Goal: Task Accomplishment & Management: Use online tool/utility

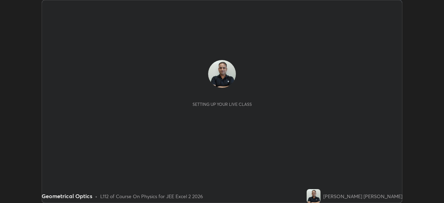
scroll to position [203, 443]
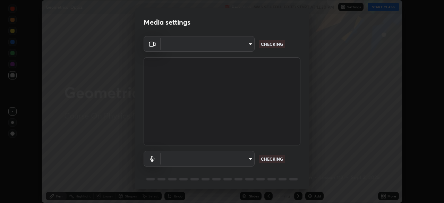
type input "e7f5d75c66a8ec01b6be6c8d9fba877b5f6738b88fd0c20368e9895a02b6f94a"
click at [243, 163] on body "Erase all Geometrical Optics Recording WAS SCHEDULED TO START AT 12:30 PM Setti…" at bounding box center [222, 101] width 444 height 203
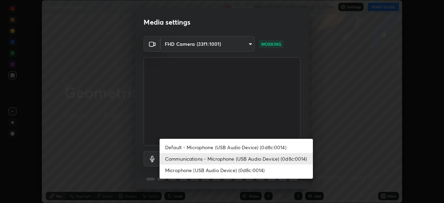
click at [232, 161] on li "Communications - Microphone (USB Audio Device) (0d8c:0014)" at bounding box center [235, 158] width 153 height 11
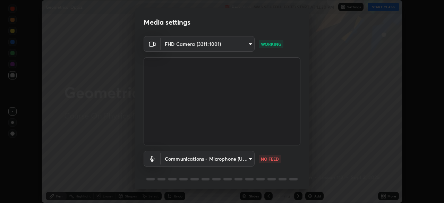
scroll to position [25, 0]
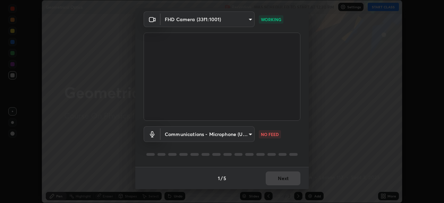
click at [239, 134] on body "Erase all Geometrical Optics Recording WAS SCHEDULED TO START AT 12:30 PM Setti…" at bounding box center [222, 101] width 444 height 203
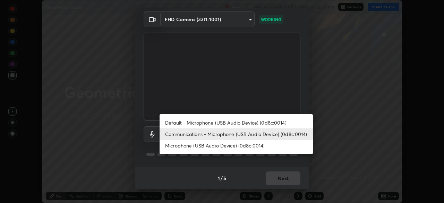
click at [220, 146] on li "Microphone (USB Audio Device) (0d8c:0014)" at bounding box center [235, 145] width 153 height 11
type input "7a19c8c474c7631c674bf907b925089f2c922801c6e09ae053456f7d84aa81b6"
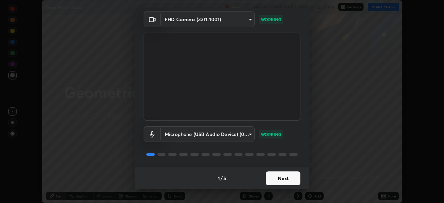
click at [289, 178] on button "Next" at bounding box center [282, 178] width 35 height 14
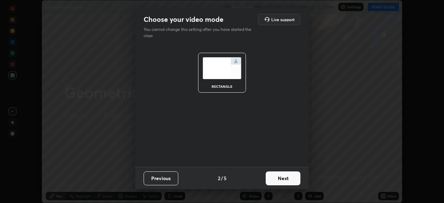
click at [290, 181] on button "Next" at bounding box center [282, 178] width 35 height 14
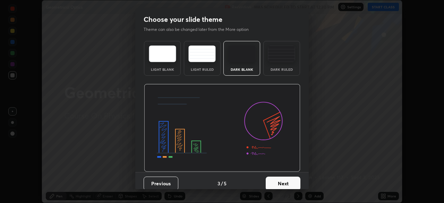
click at [288, 182] on button "Next" at bounding box center [282, 183] width 35 height 14
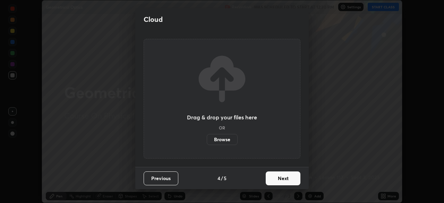
click at [285, 181] on button "Next" at bounding box center [282, 178] width 35 height 14
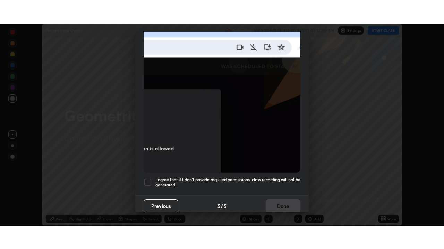
scroll to position [166, 0]
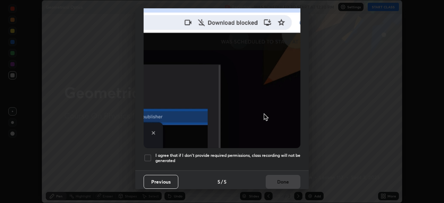
click at [148, 157] on div at bounding box center [147, 157] width 8 height 8
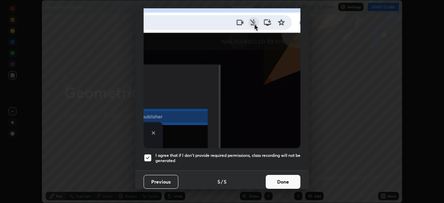
click at [279, 178] on button "Done" at bounding box center [282, 182] width 35 height 14
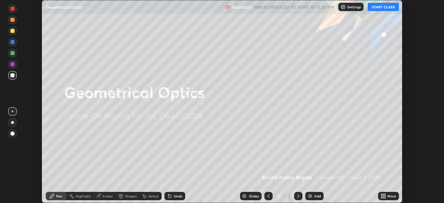
click at [380, 9] on button "START CLASS" at bounding box center [382, 7] width 31 height 8
click at [391, 195] on div "More" at bounding box center [391, 195] width 9 height 3
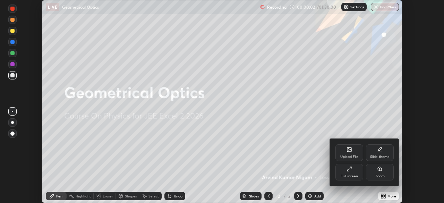
click at [349, 174] on div "Full screen" at bounding box center [348, 175] width 17 height 3
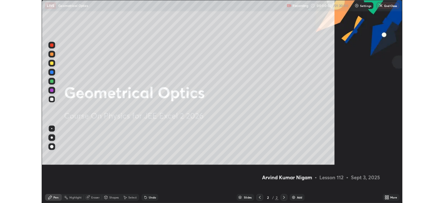
scroll to position [249, 444]
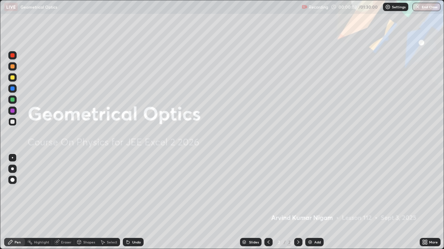
click at [311, 202] on img at bounding box center [310, 243] width 6 height 6
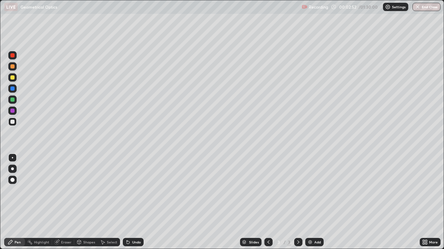
click at [14, 123] on div at bounding box center [12, 122] width 4 height 4
click at [131, 202] on div "Undo" at bounding box center [133, 242] width 21 height 8
click at [87, 202] on div "Shapes" at bounding box center [89, 242] width 12 height 3
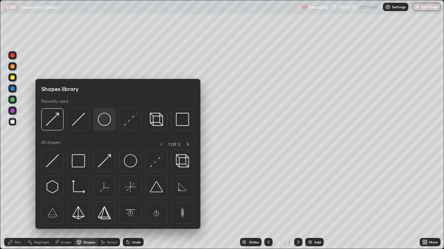
click at [105, 122] on img at bounding box center [104, 119] width 13 height 13
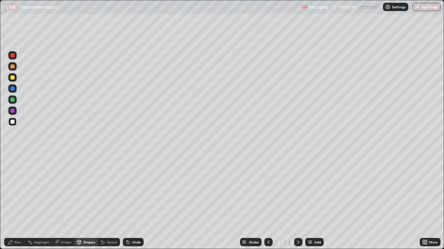
click at [64, 202] on div "Eraser" at bounding box center [66, 242] width 10 height 3
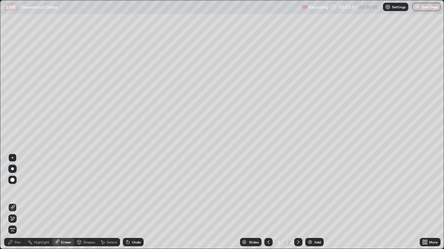
click at [90, 202] on div "Shapes" at bounding box center [89, 242] width 12 height 3
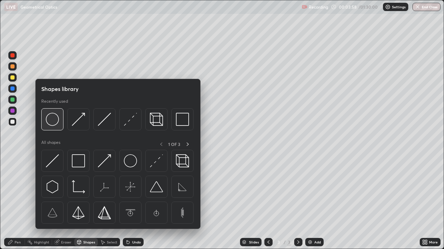
click at [56, 124] on img at bounding box center [52, 119] width 13 height 13
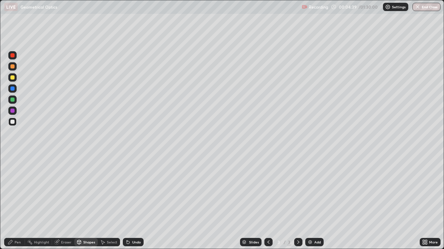
click at [86, 202] on div "Shapes" at bounding box center [89, 242] width 12 height 3
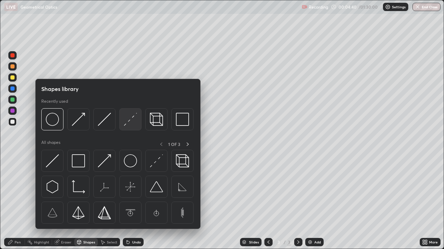
click at [126, 126] on div at bounding box center [130, 119] width 22 height 22
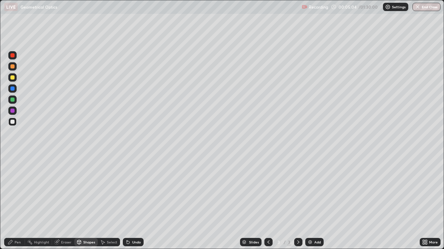
click at [18, 202] on div "Pen" at bounding box center [18, 242] width 6 height 3
click at [130, 202] on div "Undo" at bounding box center [133, 242] width 21 height 8
click at [132, 202] on div "Undo" at bounding box center [136, 242] width 9 height 3
click at [82, 202] on div "Shapes" at bounding box center [86, 242] width 24 height 8
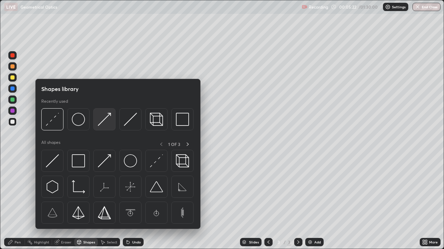
click at [97, 125] on div at bounding box center [104, 119] width 22 height 22
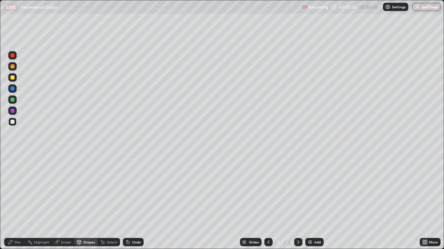
click at [132, 202] on div "Undo" at bounding box center [136, 242] width 9 height 3
click at [64, 202] on div "Eraser" at bounding box center [66, 242] width 10 height 3
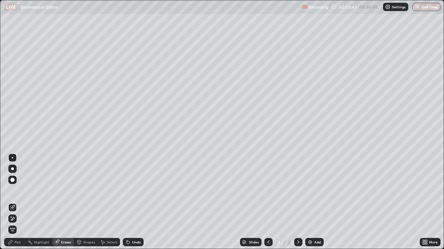
click at [20, 202] on div "Pen" at bounding box center [14, 242] width 21 height 8
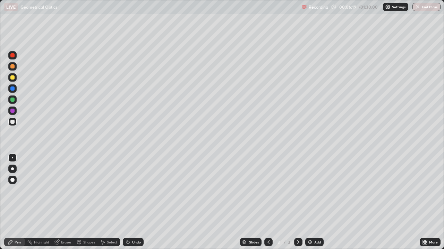
click at [89, 202] on div "Shapes" at bounding box center [89, 242] width 12 height 3
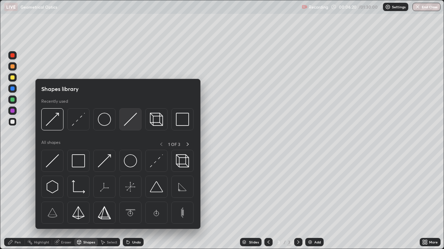
click at [126, 123] on img at bounding box center [130, 119] width 13 height 13
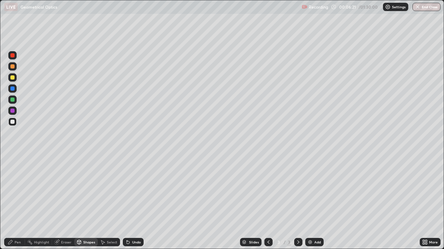
click at [15, 78] on div at bounding box center [12, 77] width 8 height 8
click at [61, 202] on div "Eraser" at bounding box center [66, 242] width 10 height 3
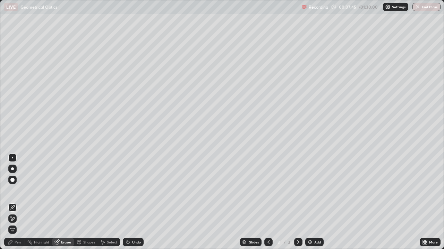
click at [12, 202] on icon at bounding box center [11, 243] width 6 height 6
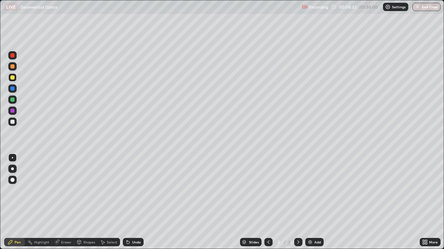
click at [86, 202] on div "Shapes" at bounding box center [89, 242] width 12 height 3
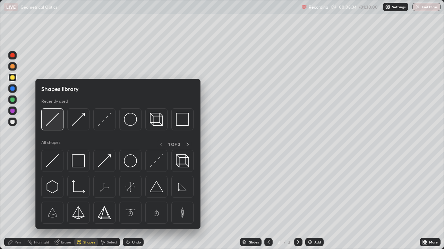
click at [50, 125] on img at bounding box center [52, 119] width 13 height 13
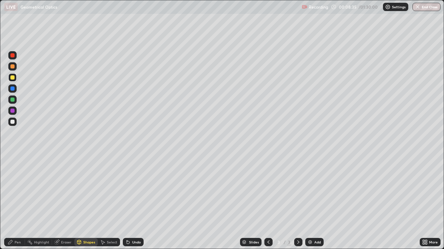
click at [14, 91] on div at bounding box center [12, 89] width 8 height 8
click at [13, 121] on div at bounding box center [12, 122] width 4 height 4
click at [15, 202] on div "Pen" at bounding box center [18, 242] width 6 height 3
click at [315, 202] on div "Add" at bounding box center [314, 242] width 18 height 8
click at [16, 125] on div at bounding box center [12, 122] width 8 height 8
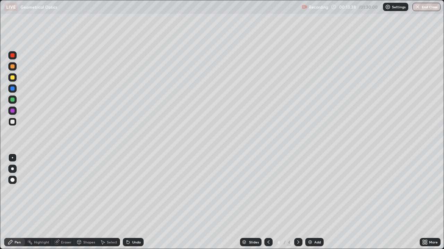
click at [14, 78] on div at bounding box center [12, 78] width 4 height 4
click at [136, 202] on div "Undo" at bounding box center [133, 242] width 21 height 8
click at [133, 202] on div "Undo" at bounding box center [136, 242] width 9 height 3
click at [14, 79] on div at bounding box center [12, 78] width 4 height 4
click at [14, 122] on div at bounding box center [12, 122] width 4 height 4
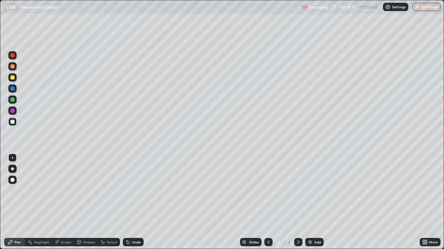
click at [13, 123] on div at bounding box center [12, 122] width 4 height 4
click at [108, 202] on div "Select" at bounding box center [112, 242] width 10 height 3
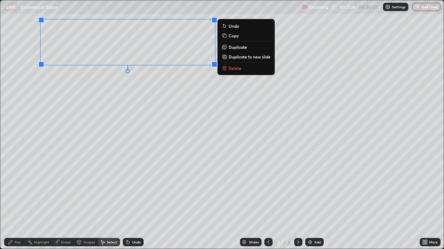
click at [250, 57] on p "Duplicate to new slide" at bounding box center [249, 57] width 42 height 6
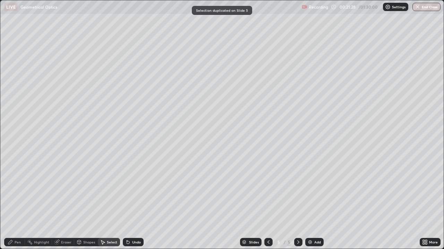
click at [21, 202] on div "Pen" at bounding box center [14, 242] width 21 height 8
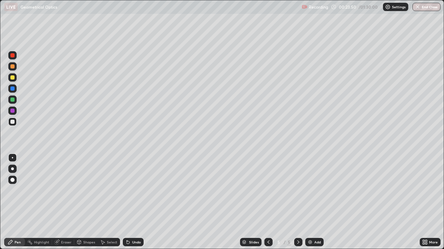
click at [12, 79] on div at bounding box center [12, 78] width 4 height 4
click at [12, 89] on div at bounding box center [12, 89] width 4 height 4
click at [12, 122] on div at bounding box center [12, 122] width 4 height 4
click at [135, 202] on div "Undo" at bounding box center [136, 242] width 9 height 3
click at [132, 202] on div "Undo" at bounding box center [136, 242] width 9 height 3
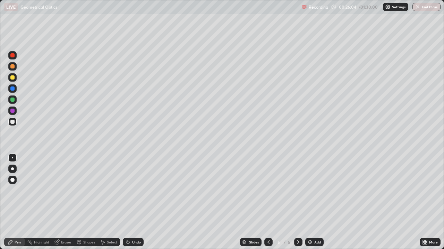
click at [134, 202] on div "Undo" at bounding box center [136, 242] width 9 height 3
click at [13, 89] on div at bounding box center [12, 89] width 4 height 4
click at [135, 202] on div "Undo" at bounding box center [136, 242] width 9 height 3
click at [313, 202] on div "Add" at bounding box center [314, 242] width 18 height 8
click at [16, 124] on div at bounding box center [12, 122] width 8 height 8
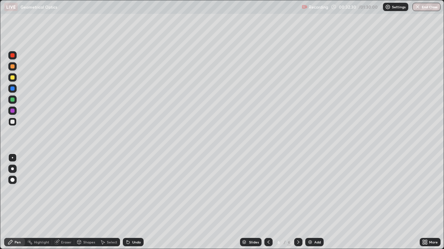
click at [13, 78] on div at bounding box center [12, 78] width 4 height 4
click at [15, 124] on div at bounding box center [12, 122] width 8 height 8
click at [134, 202] on div "Undo" at bounding box center [133, 242] width 21 height 8
click at [132, 202] on div "Undo" at bounding box center [133, 242] width 21 height 8
click at [111, 202] on div "Select" at bounding box center [112, 242] width 10 height 3
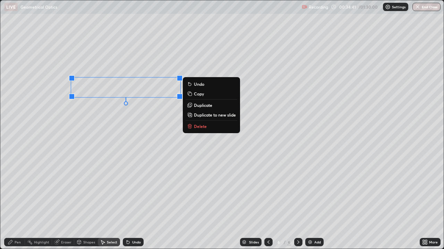
click at [205, 124] on p "Delete" at bounding box center [200, 127] width 13 height 6
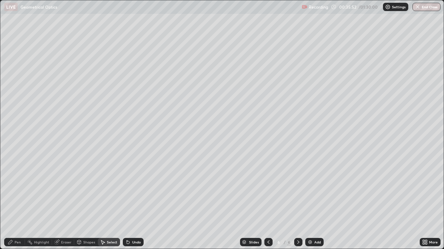
click at [308, 202] on img at bounding box center [310, 243] width 6 height 6
click at [19, 202] on div "Pen" at bounding box center [14, 242] width 21 height 8
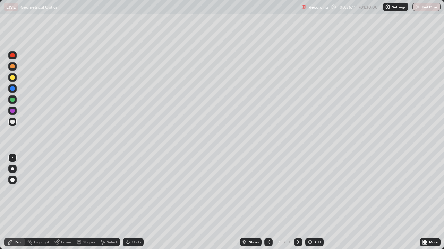
click at [13, 122] on div at bounding box center [12, 122] width 4 height 4
click at [132, 202] on div "Undo" at bounding box center [136, 242] width 9 height 3
click at [87, 202] on div "Shapes" at bounding box center [89, 242] width 12 height 3
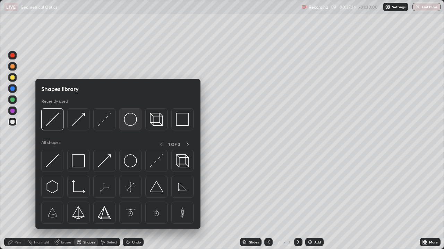
click at [129, 123] on img at bounding box center [130, 119] width 13 height 13
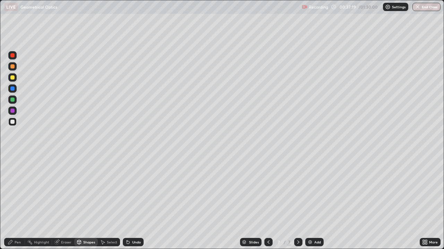
click at [67, 202] on div "Eraser" at bounding box center [66, 242] width 10 height 3
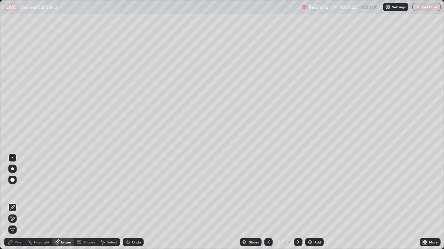
click at [82, 202] on div "Shapes" at bounding box center [86, 242] width 24 height 8
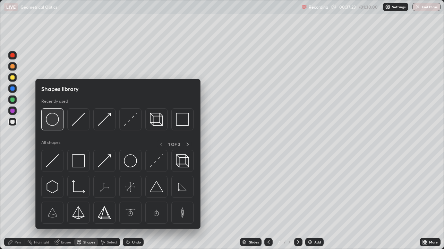
click at [56, 126] on img at bounding box center [52, 119] width 13 height 13
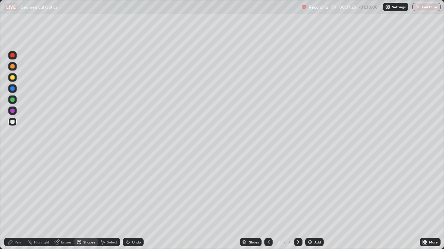
click at [20, 202] on div "Pen" at bounding box center [18, 242] width 6 height 3
click at [109, 202] on div "Select" at bounding box center [112, 242] width 10 height 3
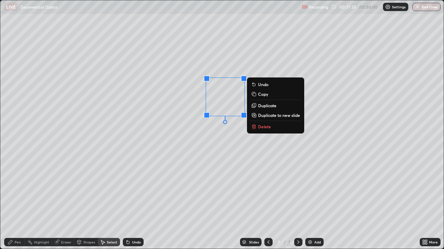
click at [260, 94] on p "Copy" at bounding box center [263, 94] width 10 height 6
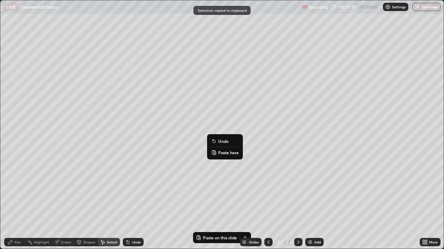
click at [220, 152] on p "Paste here" at bounding box center [228, 153] width 20 height 6
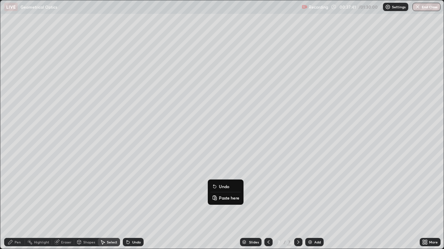
click at [217, 197] on button "Paste here" at bounding box center [225, 198] width 30 height 8
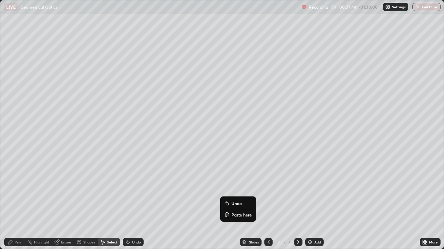
click at [176, 202] on div "0 ° Undo Copy Paste here Duplicate Duplicate to new slide Delete" at bounding box center [221, 124] width 443 height 249
click at [423, 202] on icon at bounding box center [423, 241] width 2 height 2
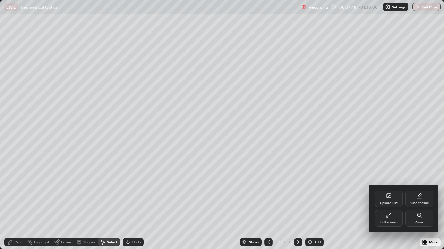
click at [395, 202] on div "Full screen" at bounding box center [388, 222] width 17 height 3
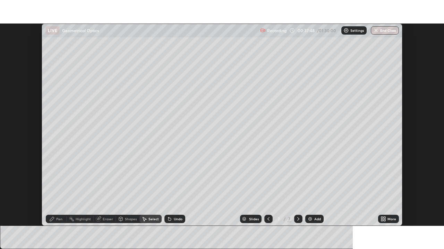
scroll to position [34447, 34206]
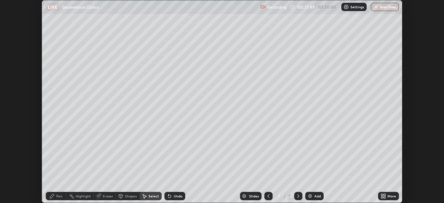
click at [391, 196] on div "More" at bounding box center [391, 195] width 9 height 3
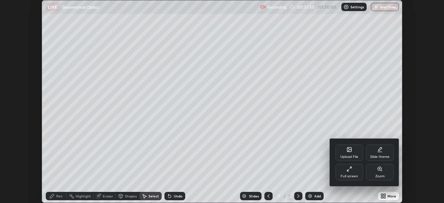
click at [359, 170] on div "Full screen" at bounding box center [349, 172] width 28 height 17
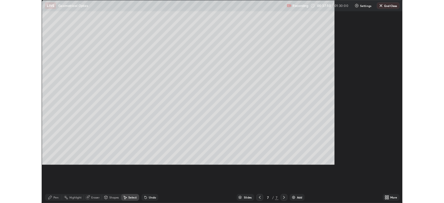
scroll to position [249, 444]
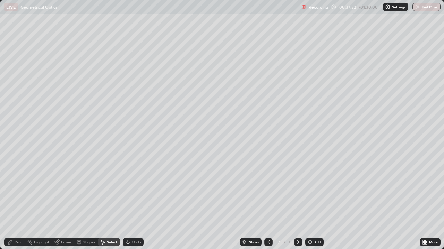
click at [90, 202] on div "Shapes" at bounding box center [86, 242] width 24 height 8
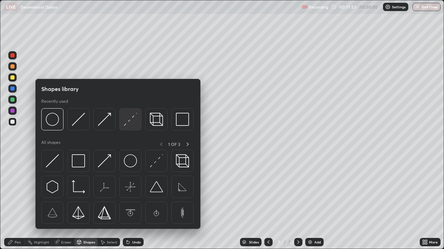
click at [124, 124] on img at bounding box center [130, 119] width 13 height 13
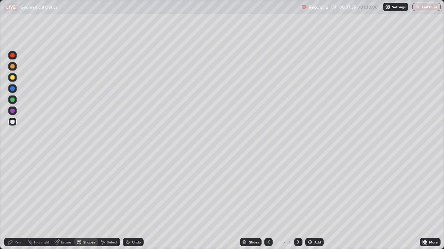
click at [92, 202] on div "Shapes" at bounding box center [86, 242] width 24 height 8
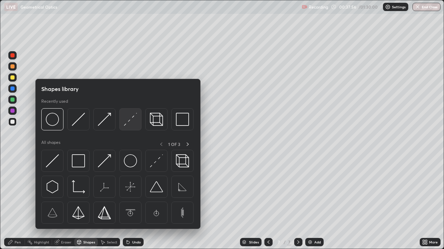
click at [124, 130] on div at bounding box center [130, 119] width 22 height 22
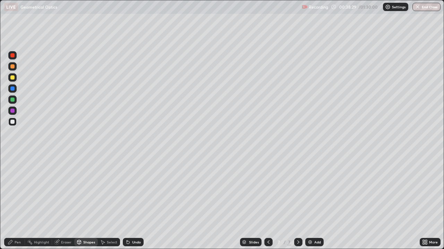
click at [83, 202] on div "Shapes" at bounding box center [89, 242] width 12 height 3
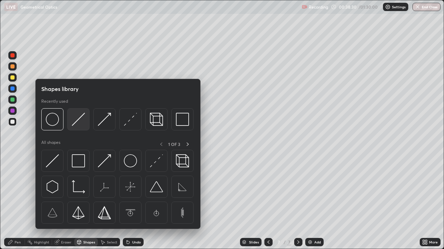
click at [78, 121] on img at bounding box center [78, 119] width 13 height 13
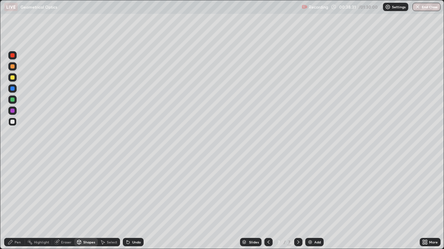
click at [12, 78] on div at bounding box center [12, 78] width 4 height 4
click at [88, 202] on div "Shapes" at bounding box center [89, 242] width 12 height 3
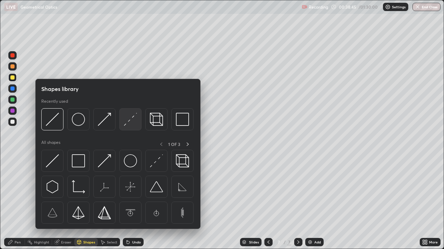
click at [125, 125] on img at bounding box center [130, 119] width 13 height 13
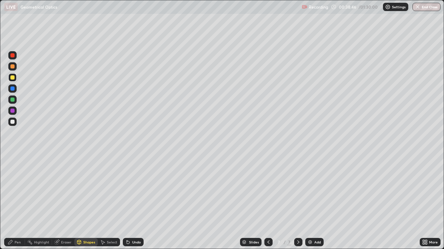
click at [15, 122] on div at bounding box center [12, 122] width 8 height 8
click at [132, 202] on div "Undo" at bounding box center [136, 242] width 9 height 3
click at [129, 202] on icon at bounding box center [128, 243] width 6 height 6
click at [90, 202] on div "Shapes" at bounding box center [89, 242] width 12 height 3
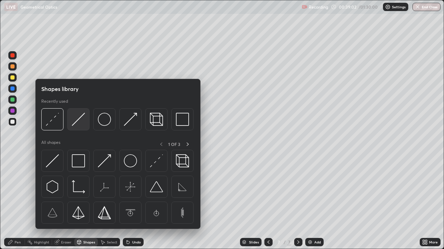
click at [74, 123] on img at bounding box center [78, 119] width 13 height 13
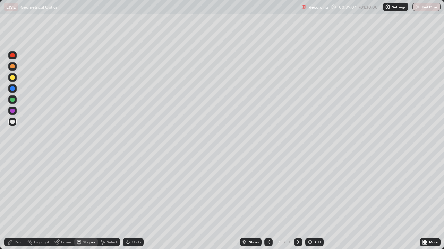
click at [14, 79] on div at bounding box center [12, 78] width 4 height 4
click at [82, 202] on div "Shapes" at bounding box center [86, 242] width 24 height 8
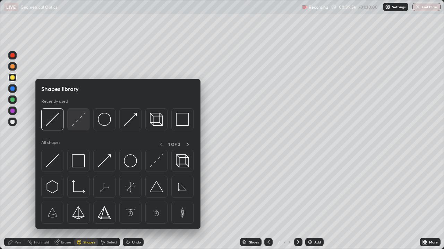
click at [77, 126] on img at bounding box center [78, 119] width 13 height 13
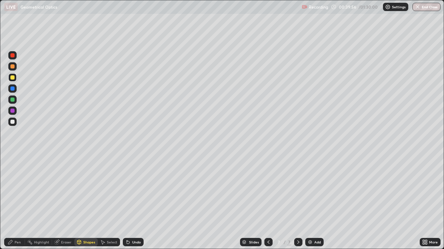
click at [13, 122] on div at bounding box center [12, 122] width 4 height 4
click at [16, 202] on div "Pen" at bounding box center [14, 242] width 21 height 8
click at [86, 202] on div "Shapes" at bounding box center [89, 242] width 12 height 3
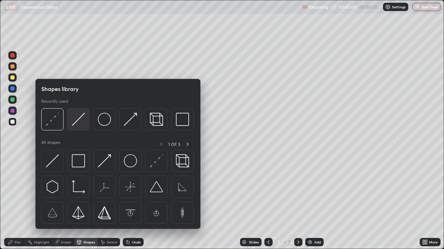
click at [76, 123] on img at bounding box center [78, 119] width 13 height 13
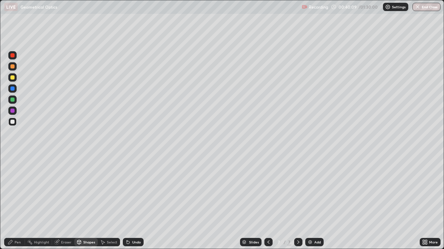
click at [14, 79] on div at bounding box center [12, 78] width 4 height 4
click at [12, 89] on div at bounding box center [12, 89] width 4 height 4
click at [16, 202] on div "Pen" at bounding box center [18, 242] width 6 height 3
click at [13, 122] on div at bounding box center [12, 122] width 4 height 4
click at [86, 202] on div "Shapes" at bounding box center [89, 242] width 12 height 3
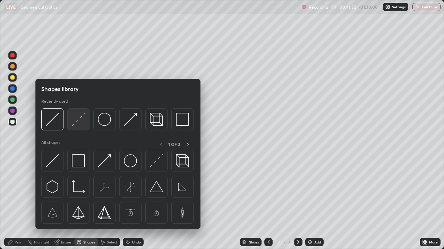
click at [74, 125] on img at bounding box center [78, 119] width 13 height 13
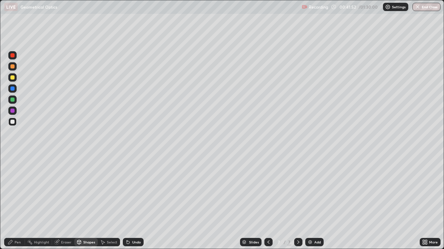
click at [14, 121] on div at bounding box center [12, 122] width 4 height 4
click at [12, 78] on div at bounding box center [12, 78] width 4 height 4
click at [79, 202] on icon at bounding box center [79, 243] width 0 height 2
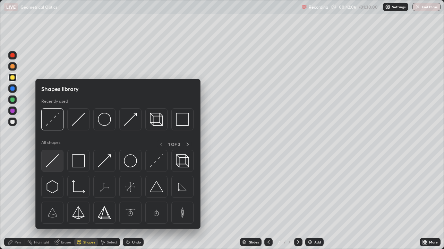
click at [55, 160] on img at bounding box center [52, 161] width 13 height 13
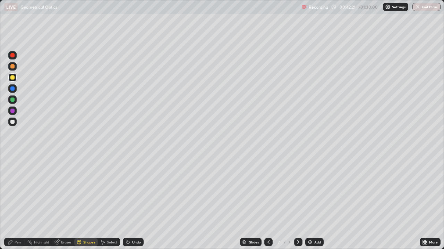
click at [126, 202] on icon at bounding box center [127, 243] width 3 height 3
click at [13, 122] on div at bounding box center [12, 122] width 4 height 4
click at [19, 202] on div "Pen" at bounding box center [18, 242] width 6 height 3
click at [84, 202] on div "Shapes" at bounding box center [89, 242] width 12 height 3
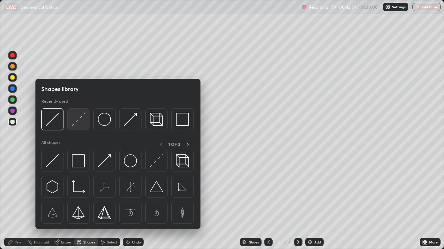
click at [72, 124] on img at bounding box center [78, 119] width 13 height 13
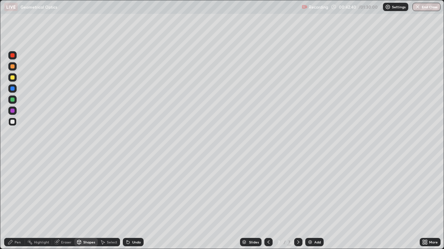
click at [14, 79] on div at bounding box center [12, 78] width 4 height 4
click at [17, 202] on div "Pen" at bounding box center [18, 242] width 6 height 3
click at [312, 202] on div "Add" at bounding box center [314, 242] width 18 height 8
click at [15, 122] on div at bounding box center [12, 122] width 8 height 8
click at [90, 202] on div "Shapes" at bounding box center [89, 242] width 12 height 3
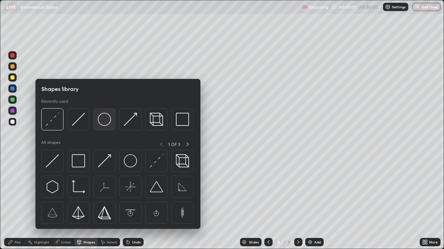
click at [104, 123] on img at bounding box center [104, 119] width 13 height 13
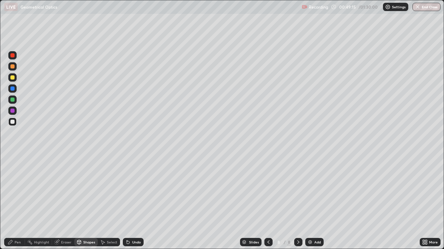
click at [67, 202] on div "Eraser" at bounding box center [66, 242] width 10 height 3
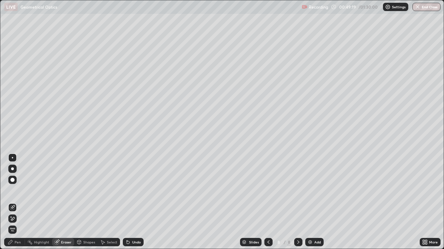
click at [88, 202] on div "Shapes" at bounding box center [89, 242] width 12 height 3
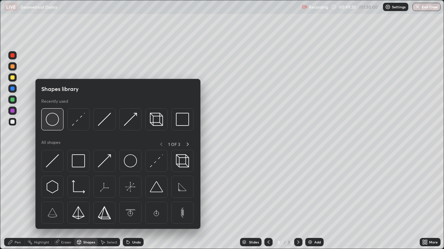
click at [59, 124] on img at bounding box center [52, 119] width 13 height 13
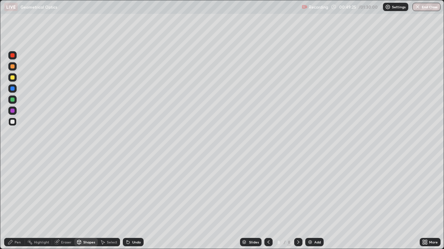
click at [108, 202] on div "Select" at bounding box center [112, 242] width 10 height 3
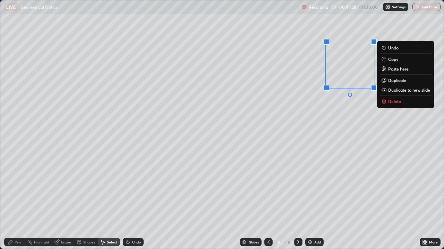
click at [385, 56] on icon at bounding box center [384, 59] width 6 height 6
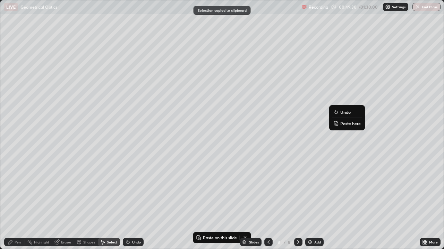
click at [335, 122] on icon at bounding box center [335, 122] width 1 height 1
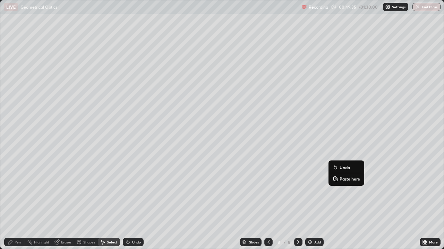
click at [340, 178] on p "Paste here" at bounding box center [349, 179] width 20 height 6
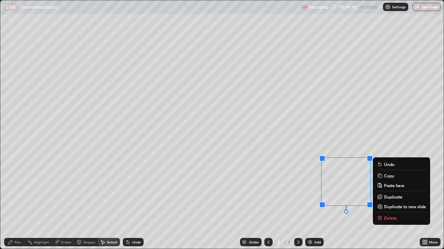
click at [341, 202] on div "0 ° Undo Copy Paste here Duplicate Duplicate to new slide Delete" at bounding box center [221, 124] width 443 height 249
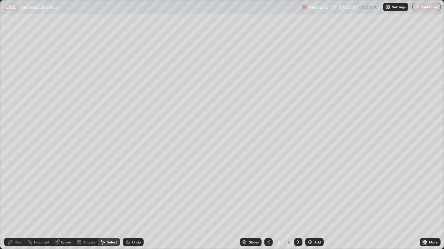
click at [87, 202] on div "Shapes" at bounding box center [89, 242] width 12 height 3
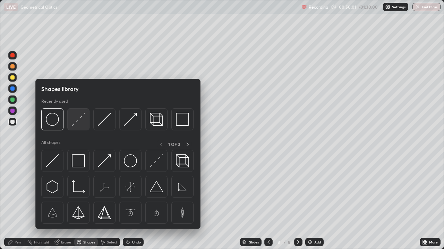
click at [80, 122] on img at bounding box center [78, 119] width 13 height 13
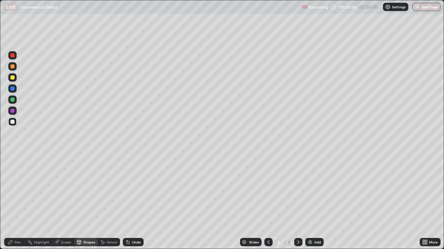
click at [17, 202] on div "Pen" at bounding box center [18, 242] width 6 height 3
click at [13, 78] on div at bounding box center [12, 78] width 4 height 4
click at [423, 202] on icon at bounding box center [425, 243] width 6 height 6
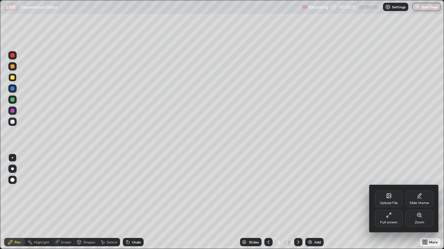
click at [393, 202] on div "Full screen" at bounding box center [388, 222] width 17 height 3
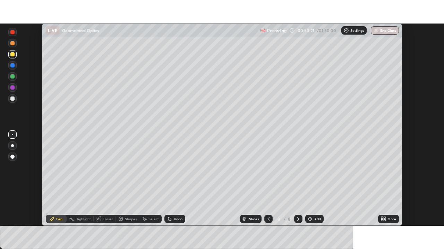
scroll to position [34447, 34206]
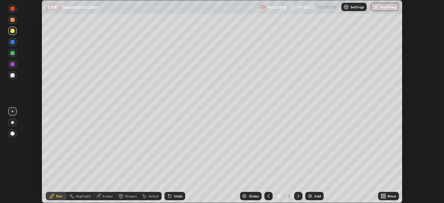
click at [384, 194] on icon at bounding box center [384, 195] width 2 height 2
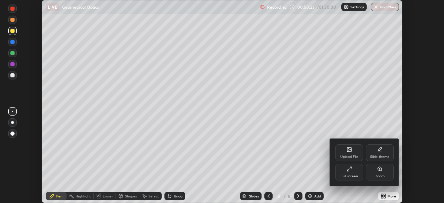
click at [359, 177] on div "Full screen" at bounding box center [349, 172] width 28 height 17
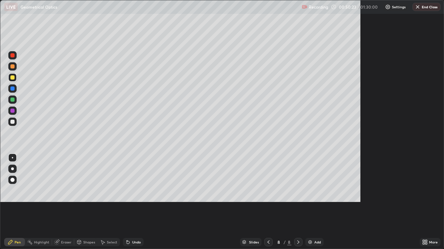
scroll to position [249, 444]
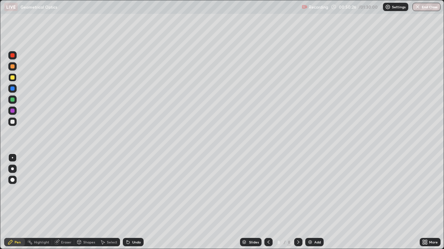
click at [88, 202] on div "Shapes" at bounding box center [86, 242] width 24 height 8
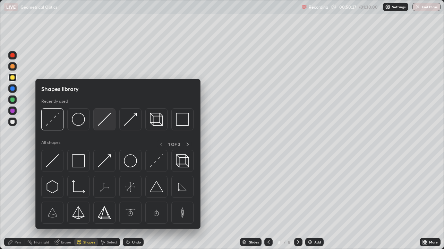
click at [101, 123] on img at bounding box center [104, 119] width 13 height 13
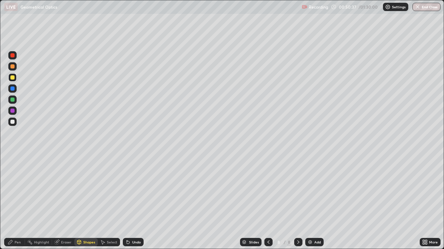
click at [88, 202] on div "Shapes" at bounding box center [89, 242] width 12 height 3
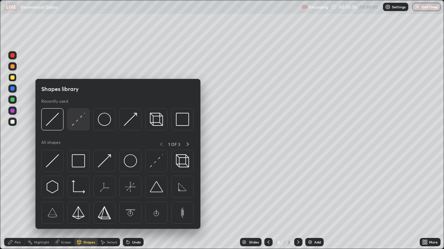
click at [77, 123] on img at bounding box center [78, 119] width 13 height 13
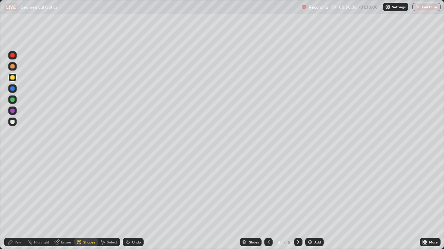
click at [15, 122] on div at bounding box center [12, 122] width 8 height 8
click at [89, 202] on div "Shapes" at bounding box center [89, 242] width 12 height 3
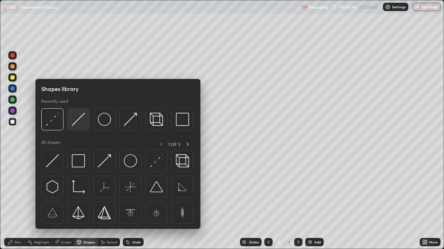
click at [76, 123] on img at bounding box center [78, 119] width 13 height 13
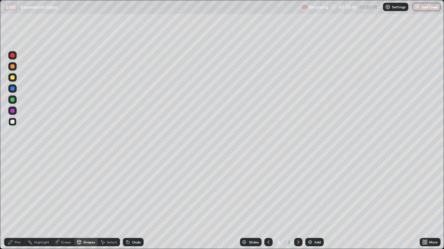
click at [15, 81] on div at bounding box center [12, 77] width 8 height 8
click at [90, 202] on div "Shapes" at bounding box center [89, 242] width 12 height 3
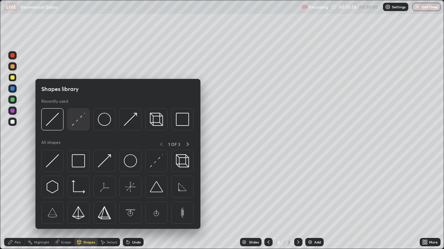
click at [77, 124] on img at bounding box center [78, 119] width 13 height 13
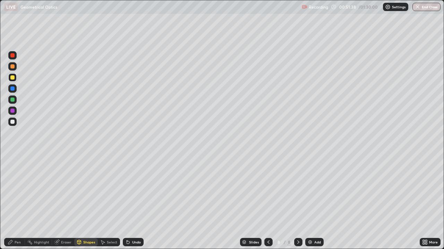
click at [259, 202] on div "Slides" at bounding box center [250, 242] width 21 height 8
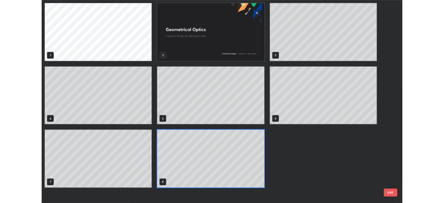
scroll to position [247, 439]
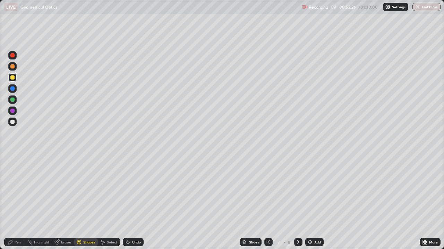
click at [297, 202] on icon at bounding box center [298, 243] width 6 height 6
click at [86, 202] on div "Shapes" at bounding box center [89, 242] width 12 height 3
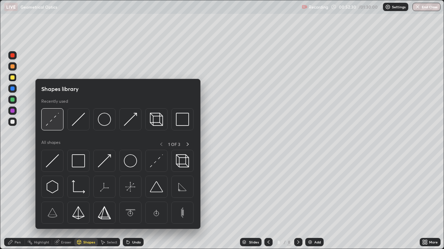
click at [52, 124] on img at bounding box center [52, 119] width 13 height 13
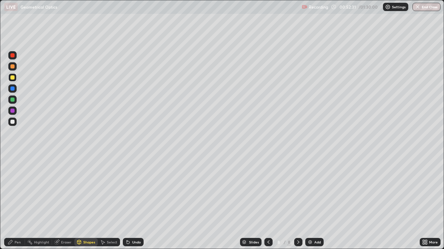
click at [16, 123] on div at bounding box center [12, 122] width 8 height 8
click at [21, 202] on div "Pen" at bounding box center [14, 242] width 21 height 8
click at [16, 80] on div at bounding box center [12, 77] width 8 height 8
click at [106, 202] on div "Select" at bounding box center [109, 242] width 22 height 8
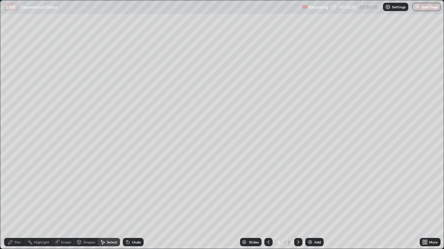
click at [90, 202] on div "Shapes" at bounding box center [89, 242] width 12 height 3
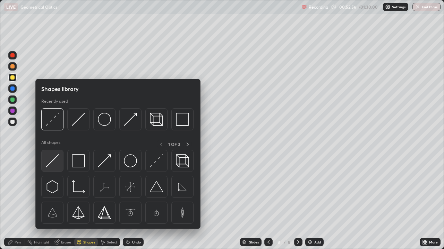
click at [57, 161] on img at bounding box center [52, 161] width 13 height 13
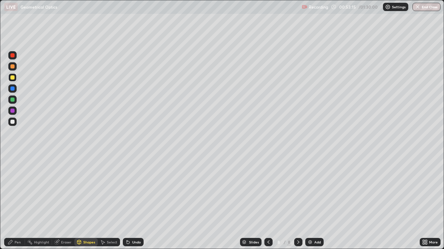
click at [82, 202] on div "Shapes" at bounding box center [86, 242] width 24 height 8
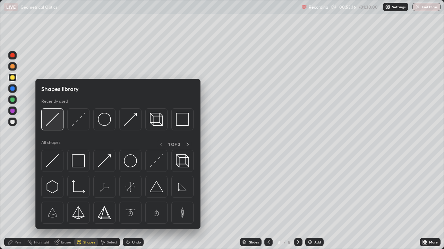
click at [51, 127] on div at bounding box center [52, 119] width 22 height 22
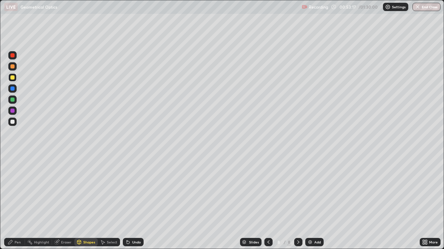
click at [13, 89] on div at bounding box center [12, 89] width 4 height 4
click at [18, 202] on div "Pen" at bounding box center [18, 242] width 6 height 3
click at [14, 123] on div at bounding box center [12, 122] width 4 height 4
click at [13, 122] on div at bounding box center [12, 122] width 4 height 4
click at [82, 202] on div "Shapes" at bounding box center [86, 242] width 24 height 8
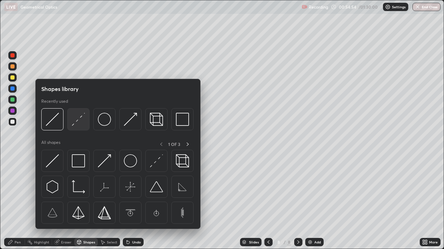
click at [72, 128] on div at bounding box center [78, 119] width 22 height 22
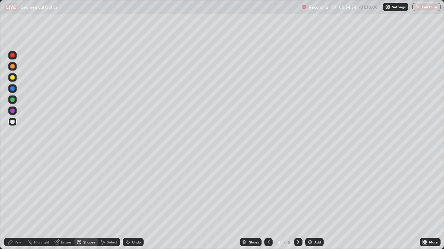
click at [14, 123] on div at bounding box center [12, 122] width 4 height 4
click at [128, 202] on icon at bounding box center [128, 243] width 6 height 6
click at [20, 202] on div "Pen" at bounding box center [18, 242] width 6 height 3
click at [16, 79] on div at bounding box center [12, 77] width 8 height 8
click at [84, 202] on div "Shapes" at bounding box center [89, 242] width 12 height 3
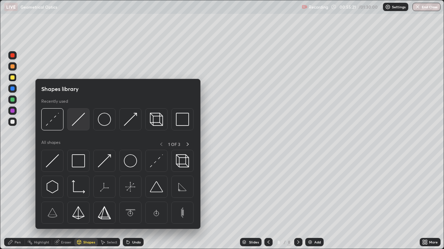
click at [72, 125] on img at bounding box center [78, 119] width 13 height 13
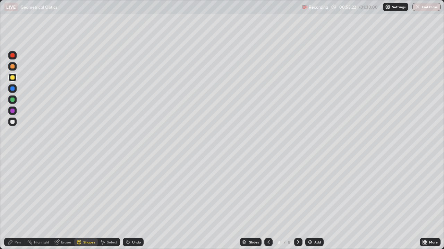
click at [16, 80] on div at bounding box center [12, 77] width 8 height 8
click at [83, 202] on div "Shapes" at bounding box center [89, 242] width 12 height 3
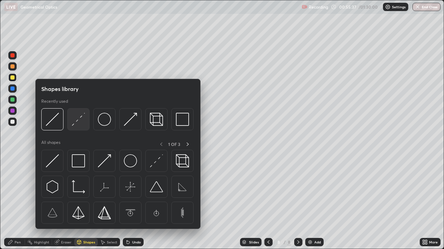
click at [74, 124] on img at bounding box center [78, 119] width 13 height 13
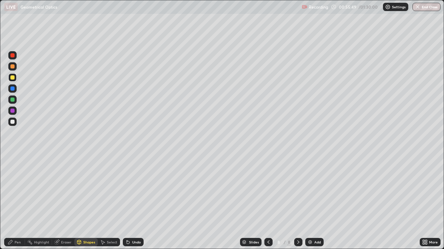
click at [19, 202] on div "Pen" at bounding box center [18, 242] width 6 height 3
click at [16, 92] on div at bounding box center [12, 89] width 8 height 8
click at [14, 78] on div at bounding box center [12, 78] width 4 height 4
click at [12, 89] on div at bounding box center [12, 89] width 4 height 4
click at [13, 123] on div at bounding box center [12, 122] width 4 height 4
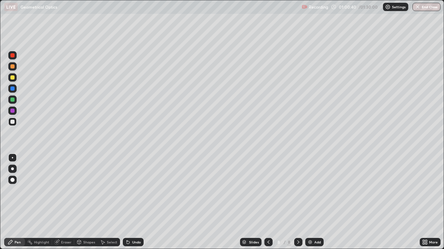
click at [311, 202] on img at bounding box center [310, 243] width 6 height 6
click at [267, 202] on icon at bounding box center [268, 243] width 6 height 6
click at [297, 202] on icon at bounding box center [298, 243] width 6 height 6
click at [13, 79] on div at bounding box center [12, 78] width 4 height 4
click at [140, 202] on div "Undo" at bounding box center [133, 242] width 21 height 8
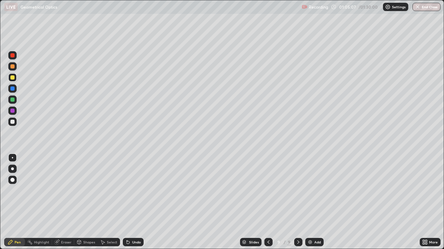
click at [137, 202] on div "Undo" at bounding box center [136, 242] width 9 height 3
click at [12, 122] on div at bounding box center [12, 122] width 4 height 4
click at [137, 202] on div "Undo" at bounding box center [136, 242] width 9 height 3
click at [309, 202] on div "Add" at bounding box center [314, 242] width 18 height 8
click at [13, 122] on div at bounding box center [12, 122] width 4 height 4
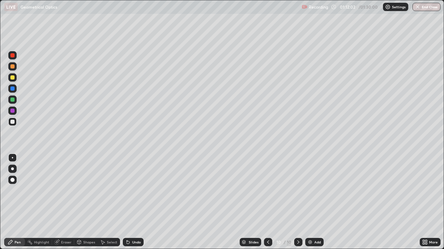
click at [87, 202] on div "Shapes" at bounding box center [89, 242] width 12 height 3
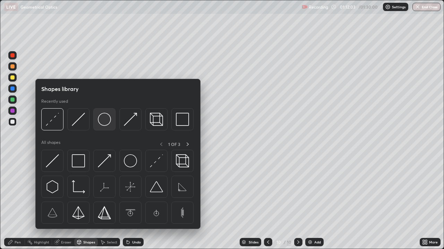
click at [105, 123] on img at bounding box center [104, 119] width 13 height 13
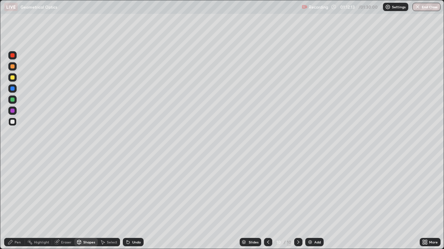
click at [134, 202] on div "Undo" at bounding box center [136, 242] width 9 height 3
click at [67, 202] on div "Eraser" at bounding box center [66, 242] width 10 height 3
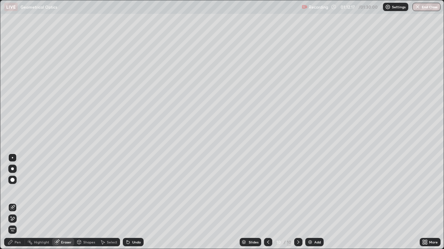
click at [70, 202] on div "Eraser" at bounding box center [66, 242] width 10 height 3
click at [92, 202] on div "Shapes" at bounding box center [89, 242] width 12 height 3
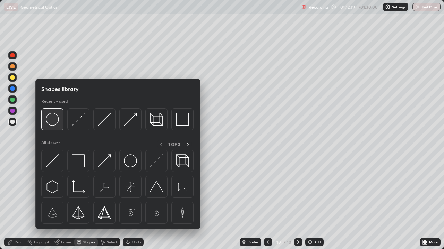
click at [54, 125] on img at bounding box center [52, 119] width 13 height 13
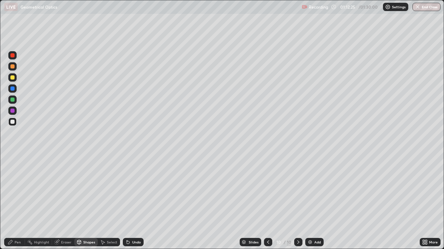
click at [20, 202] on div "Pen" at bounding box center [14, 242] width 21 height 8
click at [88, 202] on div "Shapes" at bounding box center [89, 242] width 12 height 3
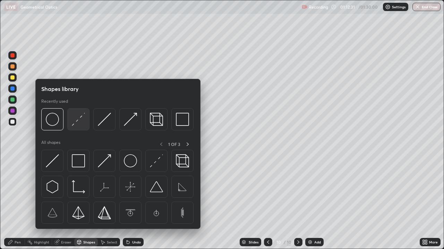
click at [81, 126] on div at bounding box center [78, 119] width 22 height 22
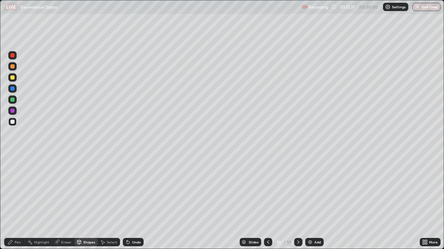
click at [111, 202] on div "Select" at bounding box center [109, 242] width 22 height 8
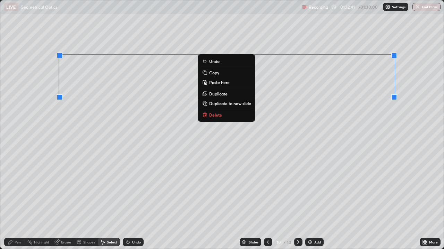
click at [230, 72] on button "Copy" at bounding box center [227, 73] width 52 height 8
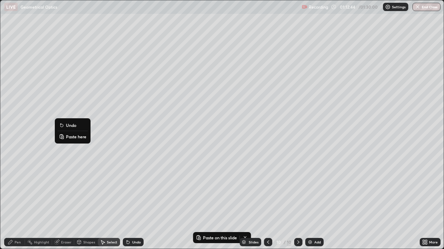
click at [67, 135] on p "Paste here" at bounding box center [76, 137] width 20 height 6
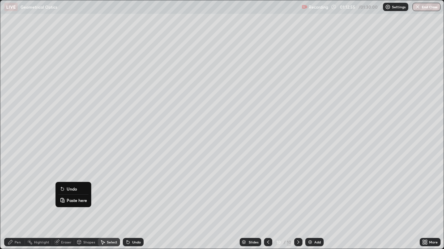
click at [63, 200] on rect at bounding box center [63, 201] width 2 height 3
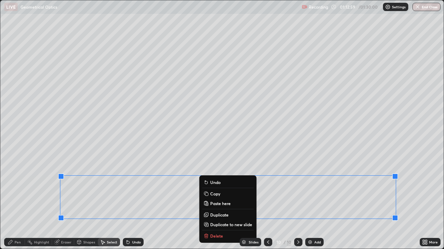
click at [42, 202] on div "0 ° Undo Copy Paste here Duplicate Duplicate to new slide Delete" at bounding box center [221, 124] width 443 height 249
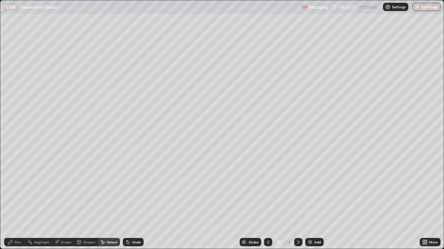
click at [423, 202] on icon at bounding box center [423, 244] width 2 height 2
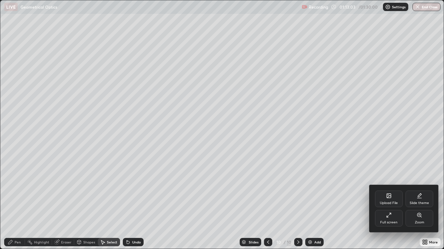
click at [390, 202] on div "Full screen" at bounding box center [389, 218] width 28 height 17
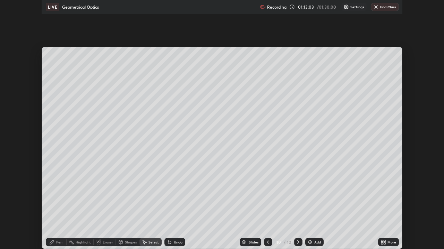
scroll to position [34447, 34206]
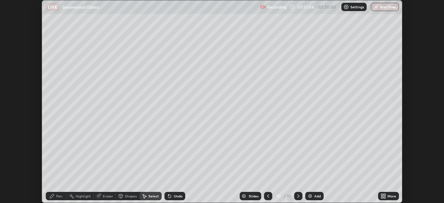
click at [388, 198] on div "More" at bounding box center [391, 195] width 9 height 3
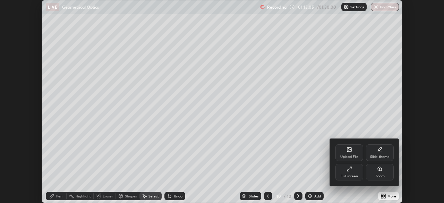
click at [350, 172] on div "Full screen" at bounding box center [349, 172] width 28 height 17
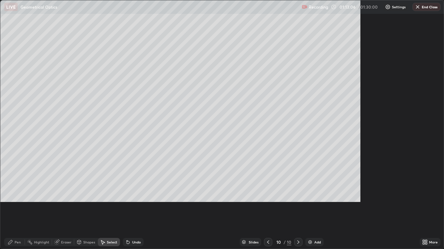
scroll to position [249, 444]
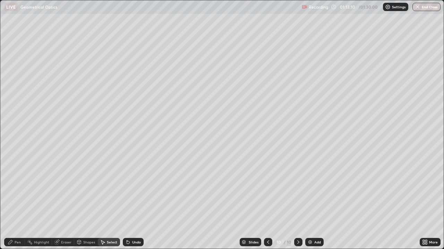
click at [84, 202] on div "Shapes" at bounding box center [89, 242] width 12 height 3
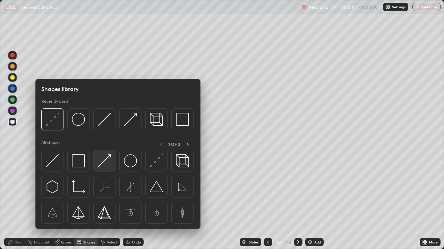
click at [101, 166] on img at bounding box center [104, 161] width 13 height 13
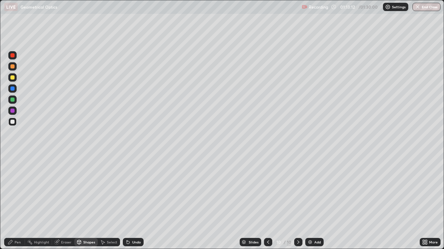
click at [12, 121] on div at bounding box center [12, 122] width 4 height 4
click at [18, 202] on div "Pen" at bounding box center [18, 242] width 6 height 3
click at [14, 79] on div at bounding box center [12, 77] width 8 height 8
click at [90, 202] on div "Shapes" at bounding box center [89, 242] width 12 height 3
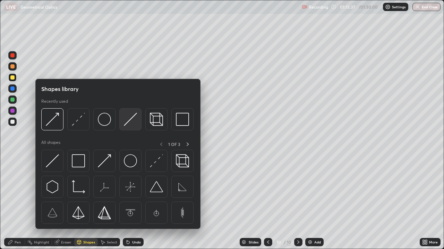
click at [130, 121] on img at bounding box center [130, 119] width 13 height 13
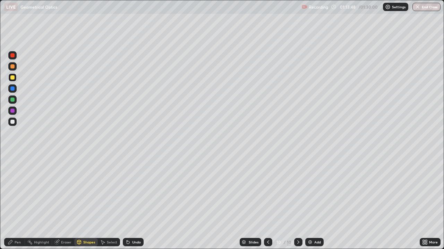
click at [16, 202] on div "Pen" at bounding box center [18, 242] width 6 height 3
click at [12, 122] on div at bounding box center [12, 122] width 4 height 4
click at [14, 90] on div at bounding box center [12, 89] width 4 height 4
click at [82, 202] on div "Shapes" at bounding box center [86, 242] width 24 height 8
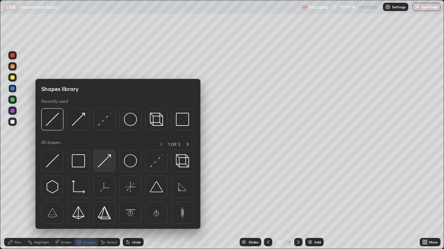
click at [99, 167] on img at bounding box center [104, 161] width 13 height 13
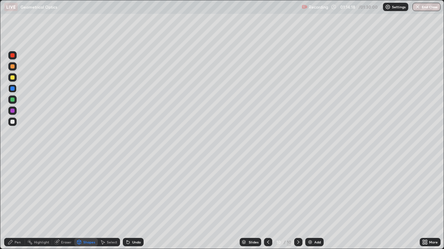
click at [13, 121] on div at bounding box center [12, 122] width 4 height 4
click at [18, 202] on div "Pen" at bounding box center [18, 242] width 6 height 3
click at [87, 202] on div "Shapes" at bounding box center [89, 242] width 12 height 3
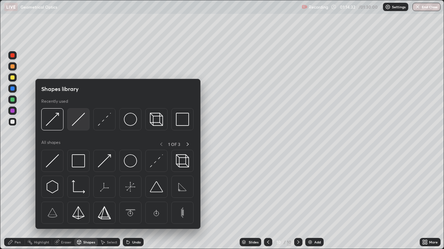
click at [76, 123] on img at bounding box center [78, 119] width 13 height 13
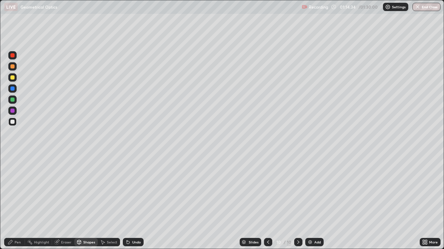
click at [21, 202] on div "Pen" at bounding box center [14, 242] width 21 height 8
click at [90, 202] on div "Shapes" at bounding box center [89, 242] width 12 height 3
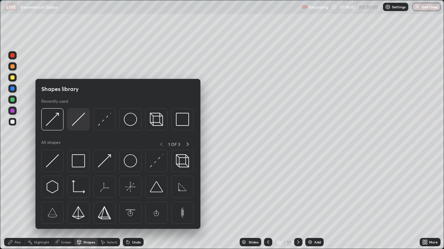
click at [78, 121] on img at bounding box center [78, 119] width 13 height 13
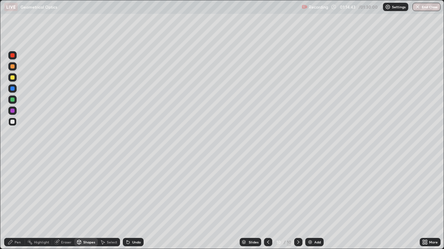
click at [16, 80] on div at bounding box center [12, 77] width 8 height 8
click at [19, 202] on div "Pen" at bounding box center [18, 242] width 6 height 3
click at [14, 124] on div at bounding box center [12, 122] width 8 height 8
click at [14, 91] on div at bounding box center [12, 89] width 8 height 8
click at [83, 202] on div "Shapes" at bounding box center [89, 242] width 12 height 3
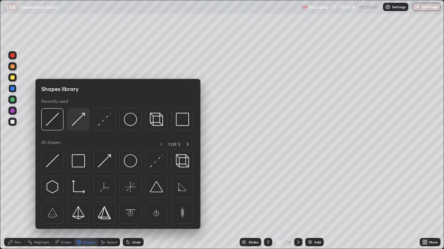
click at [74, 123] on img at bounding box center [78, 119] width 13 height 13
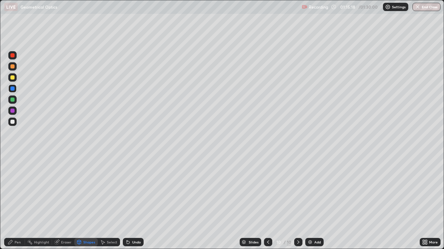
click at [11, 122] on div at bounding box center [12, 122] width 4 height 4
click at [22, 202] on div "Pen" at bounding box center [14, 242] width 21 height 8
click at [16, 79] on div at bounding box center [12, 77] width 8 height 8
click at [88, 202] on div "Shapes" at bounding box center [89, 242] width 12 height 3
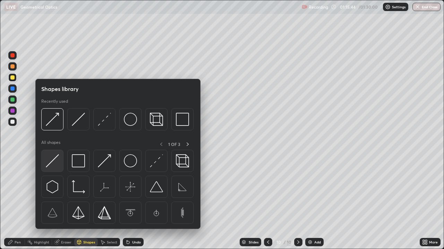
click at [54, 168] on div at bounding box center [52, 161] width 22 height 22
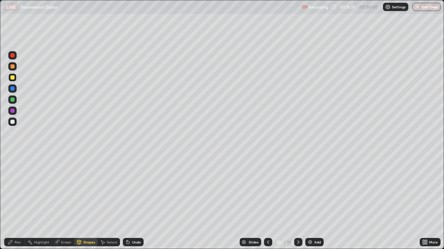
click at [15, 202] on div "Pen" at bounding box center [18, 242] width 6 height 3
click at [13, 123] on div at bounding box center [12, 122] width 4 height 4
click at [15, 91] on div at bounding box center [12, 89] width 8 height 8
click at [136, 202] on div "Undo" at bounding box center [136, 242] width 9 height 3
click at [133, 202] on div "Undo" at bounding box center [133, 242] width 21 height 8
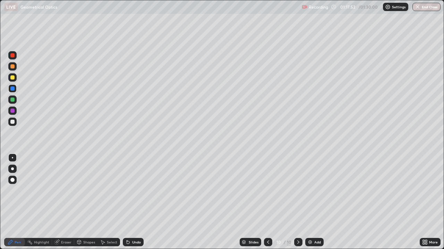
click at [13, 89] on div at bounding box center [12, 89] width 4 height 4
click at [14, 124] on div at bounding box center [12, 122] width 8 height 8
click at [430, 9] on button "End Class" at bounding box center [426, 7] width 28 height 8
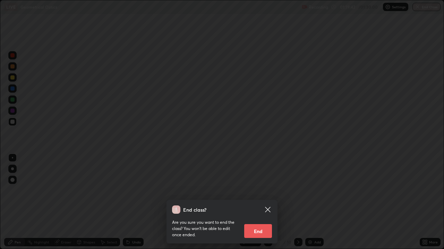
click at [258, 202] on button "End" at bounding box center [258, 232] width 28 height 14
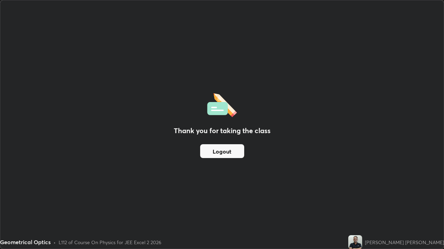
click at [219, 153] on button "Logout" at bounding box center [222, 151] width 44 height 14
